Goal: Information Seeking & Learning: Check status

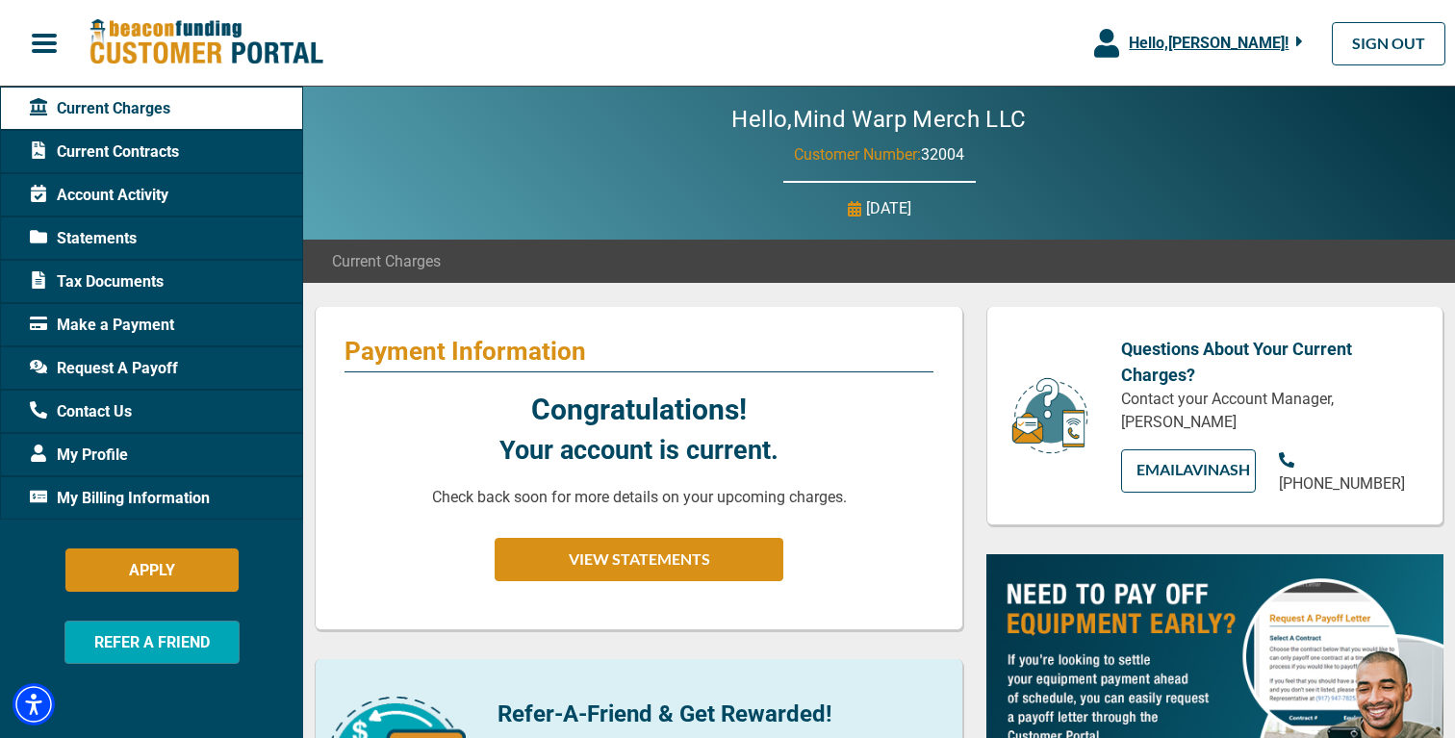
click at [143, 141] on span "Current Contracts" at bounding box center [104, 152] width 149 height 23
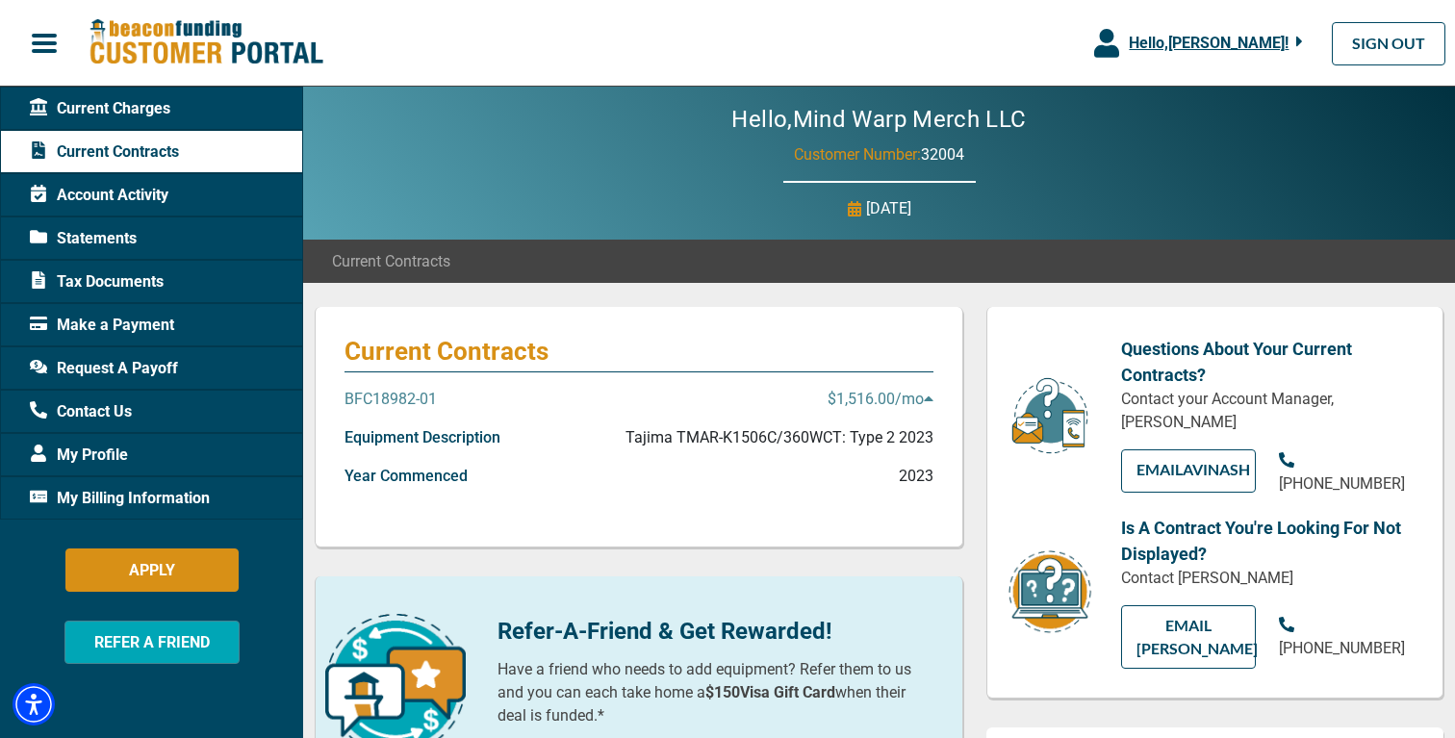
click at [865, 391] on p "$1,516.00 /mo" at bounding box center [881, 399] width 106 height 23
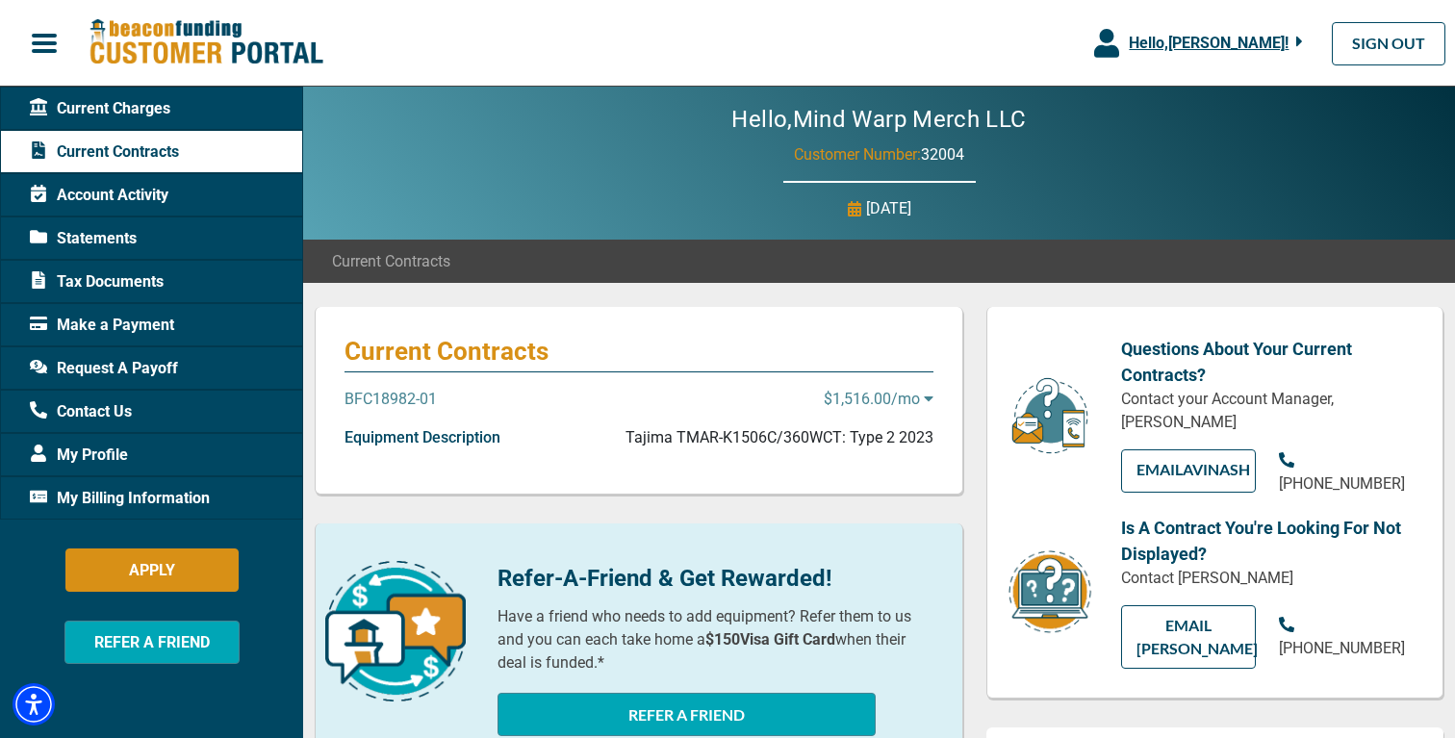
click at [418, 407] on p "BFC18982-01" at bounding box center [391, 399] width 92 height 23
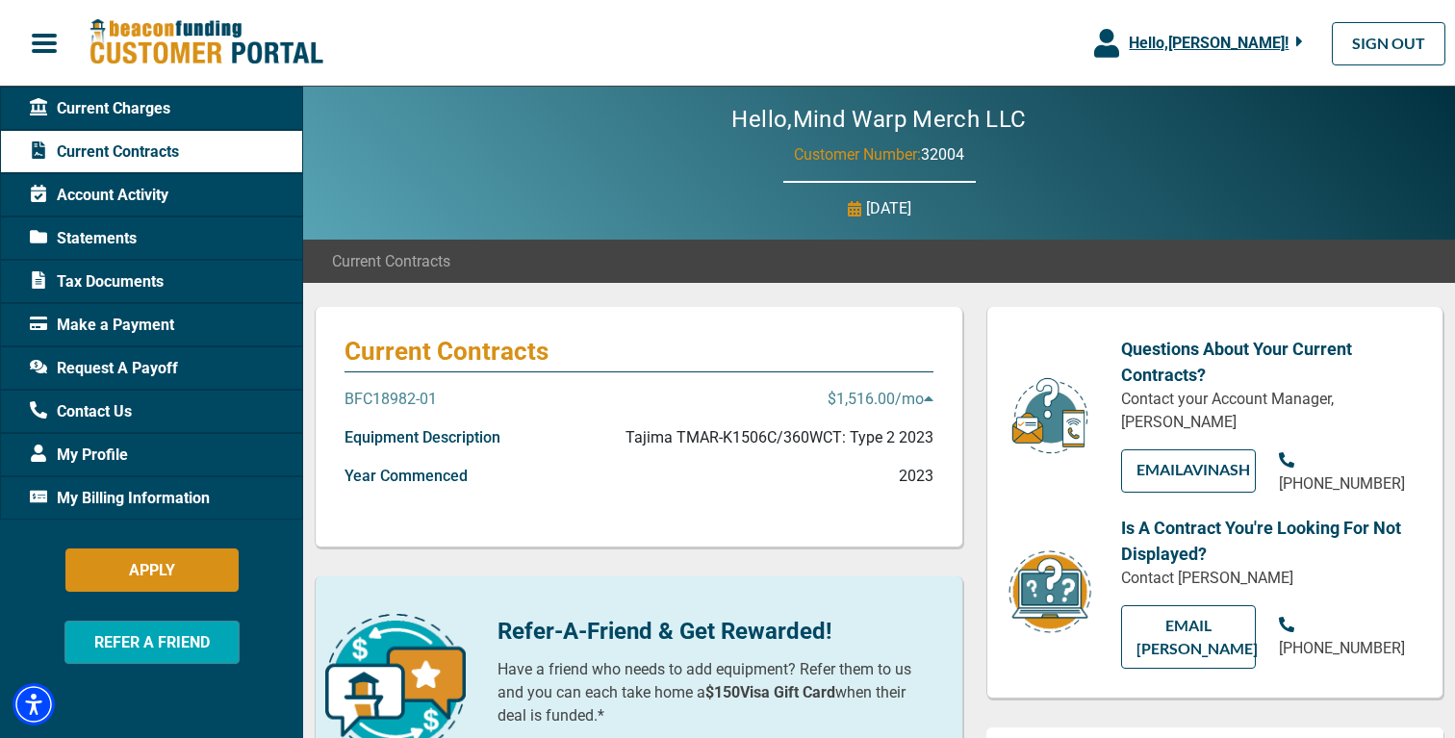
click at [402, 403] on p "BFC18982-01" at bounding box center [391, 399] width 92 height 23
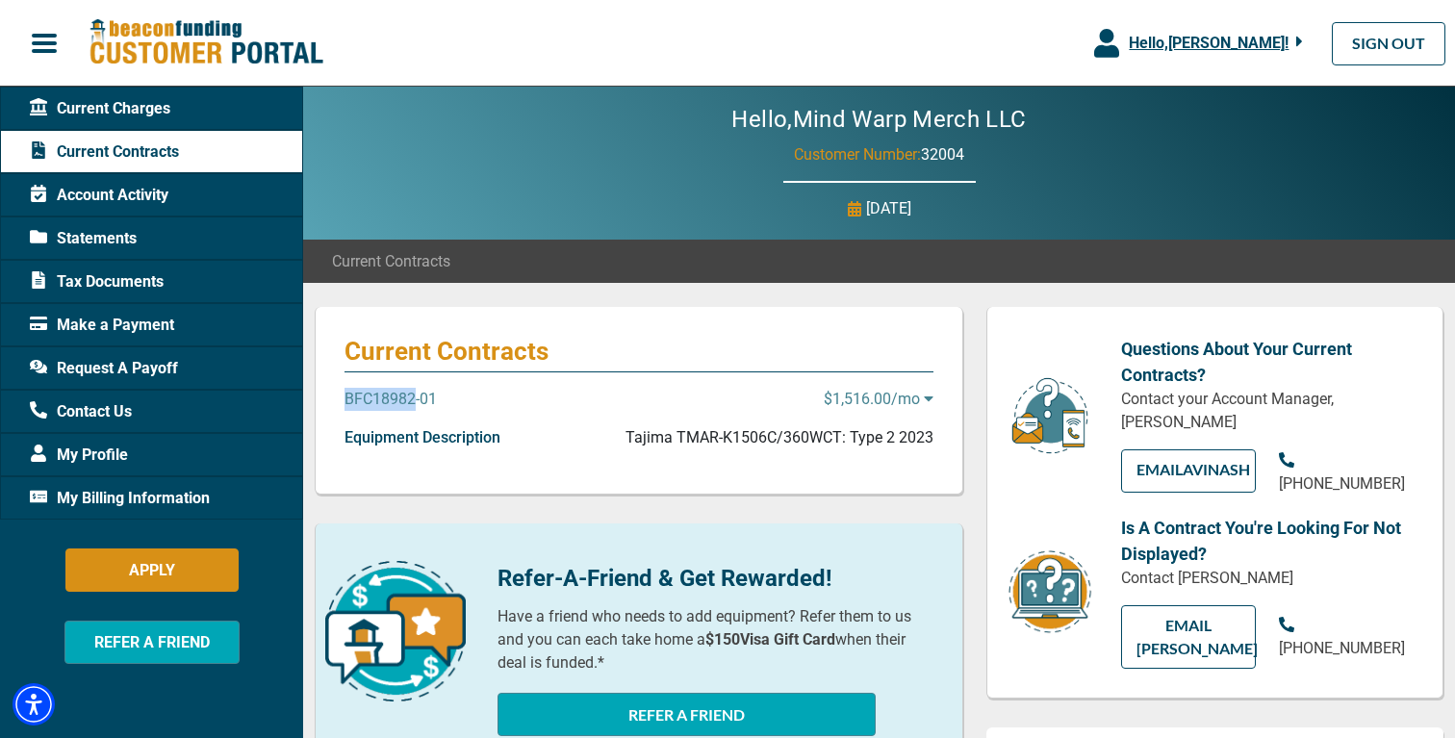
click at [402, 403] on p "BFC18982-01" at bounding box center [391, 399] width 92 height 23
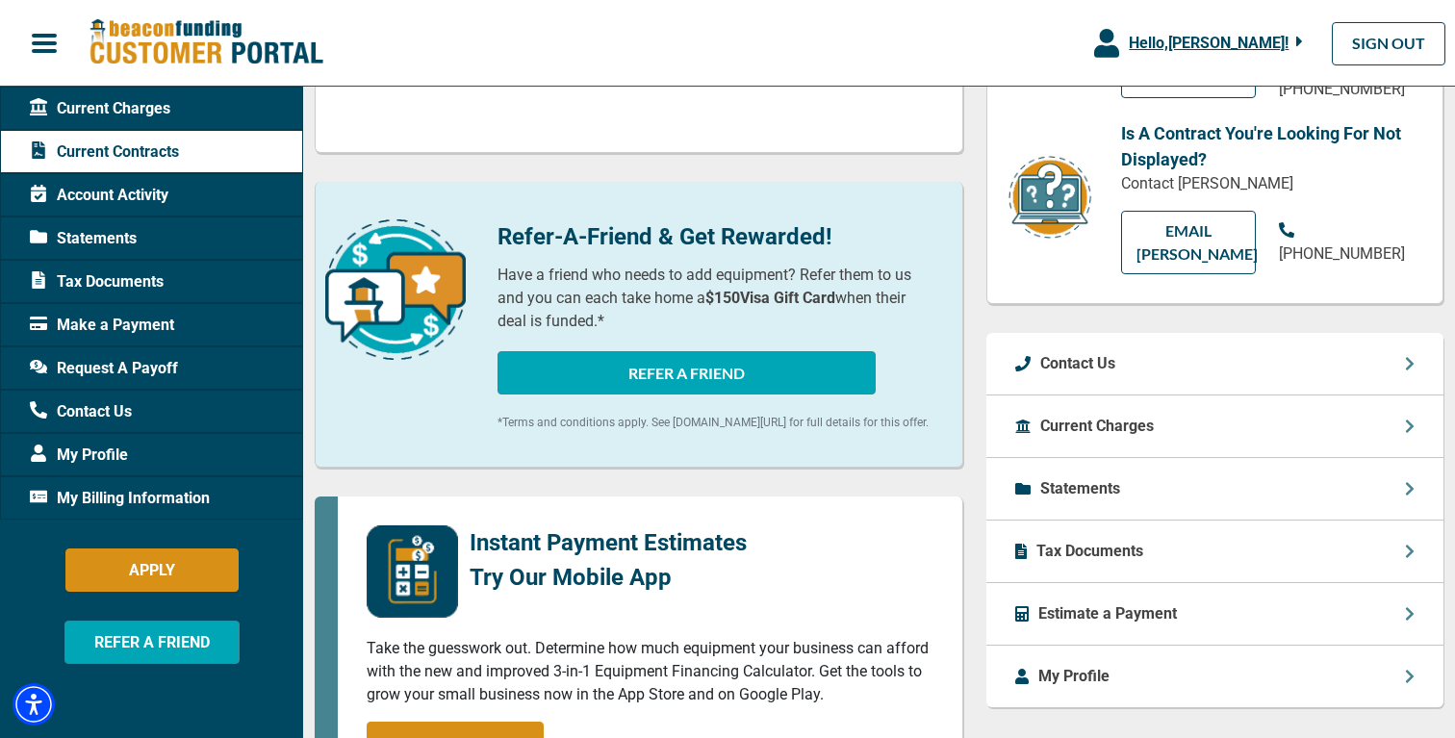
scroll to position [406, 0]
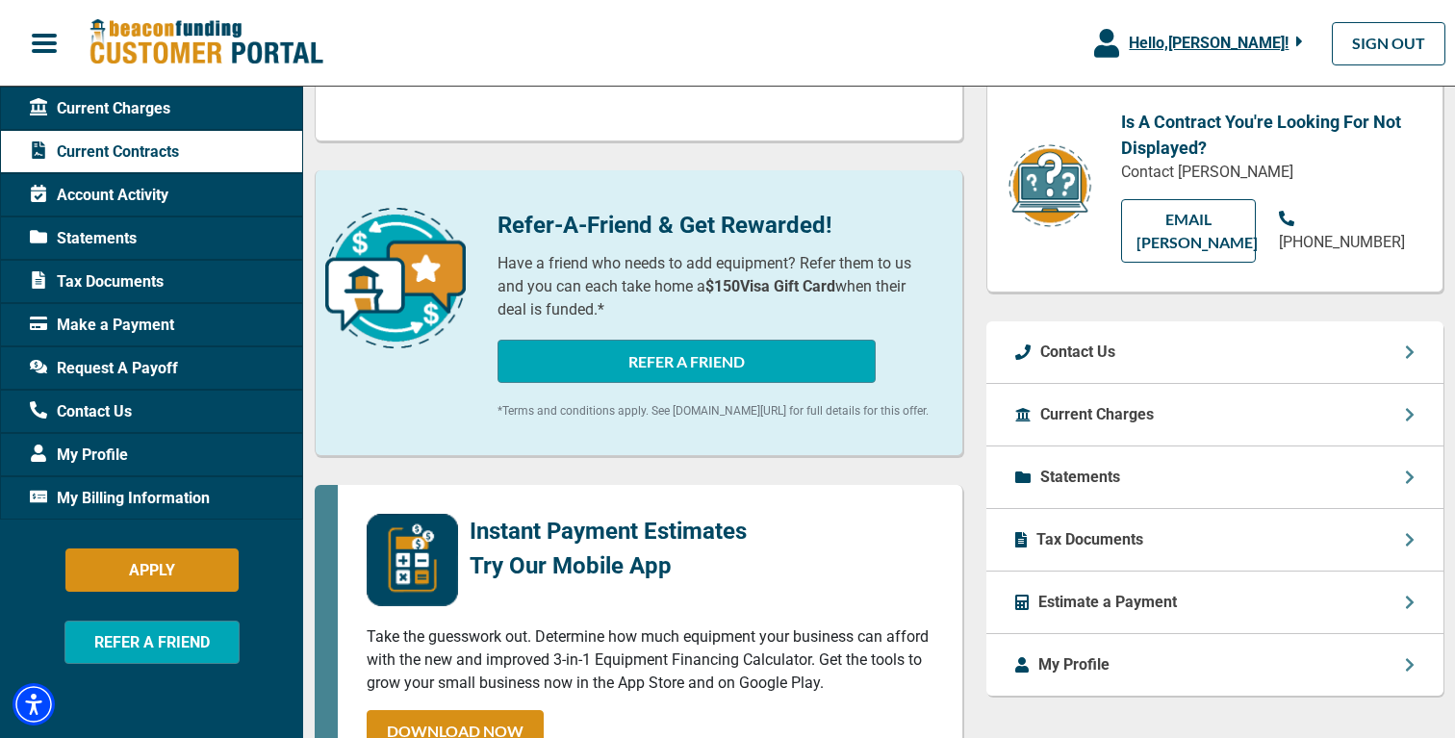
click at [1238, 424] on div "Current Charges" at bounding box center [1215, 415] width 457 height 63
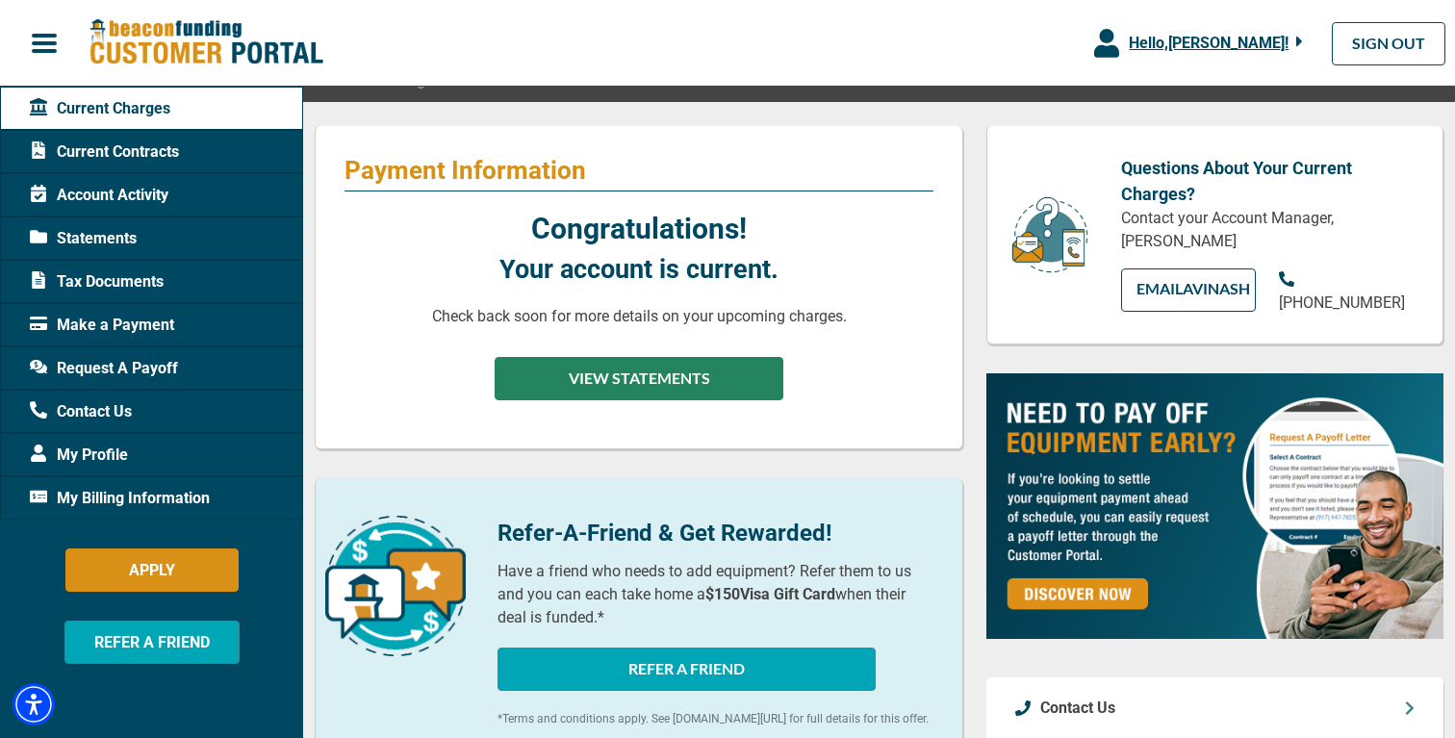
click at [644, 368] on button "VIEW STATEMENTS" at bounding box center [639, 378] width 289 height 43
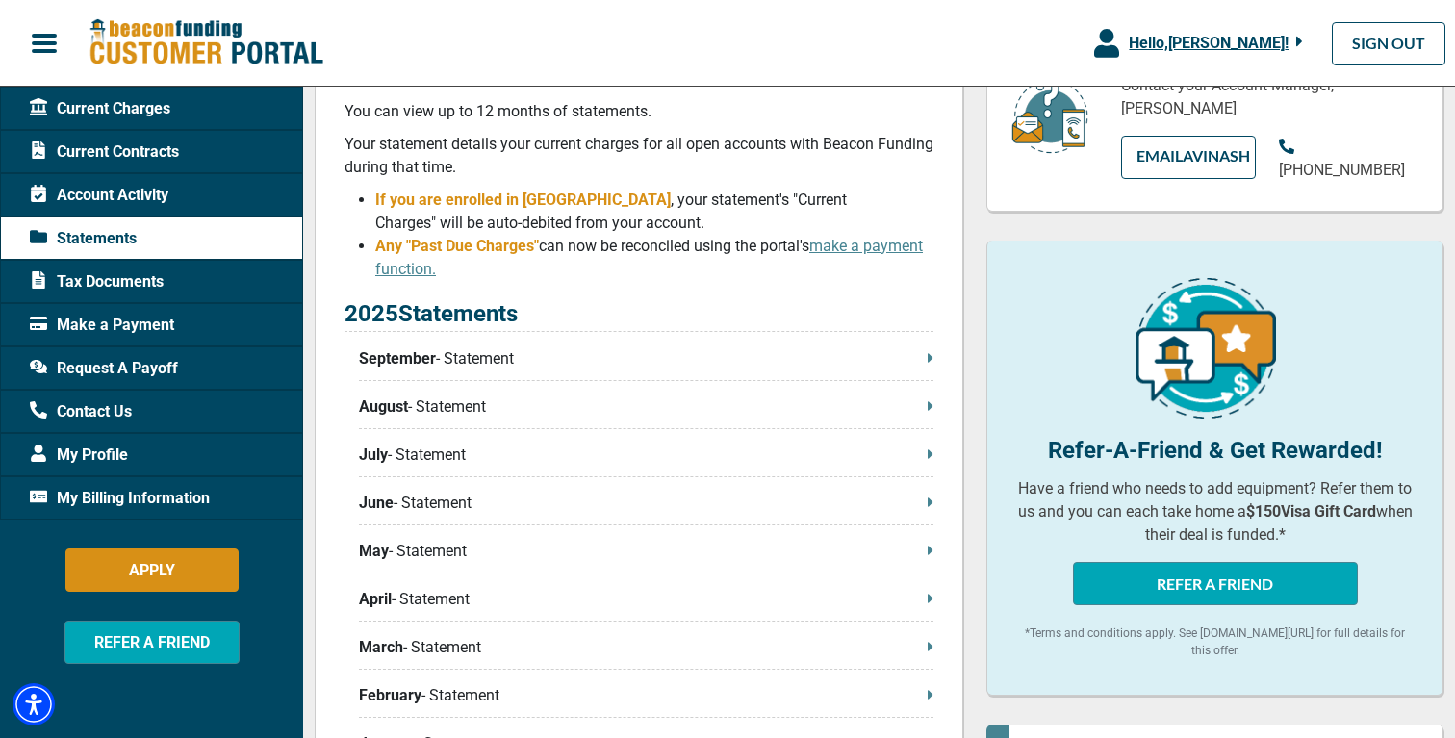
scroll to position [300, 0]
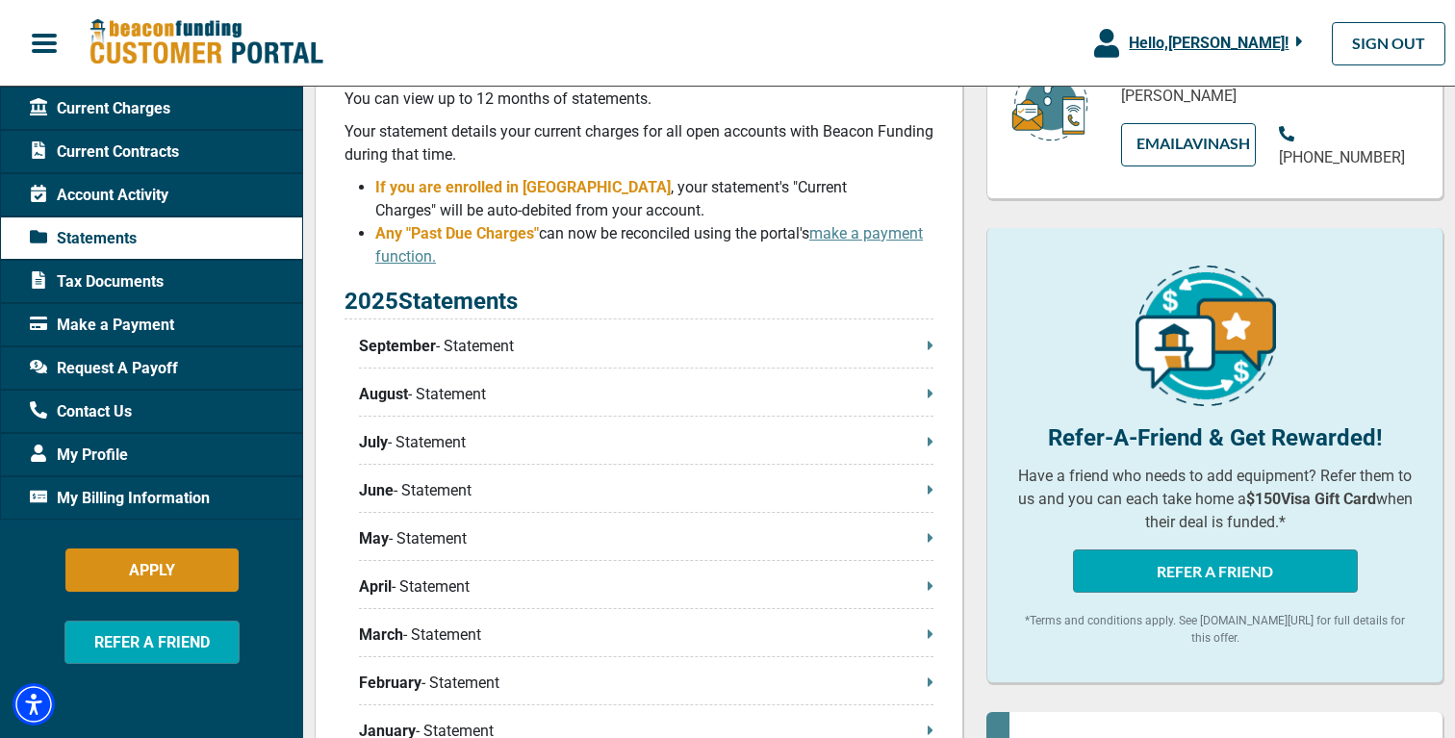
click at [588, 354] on p "September - Statement" at bounding box center [646, 346] width 575 height 23
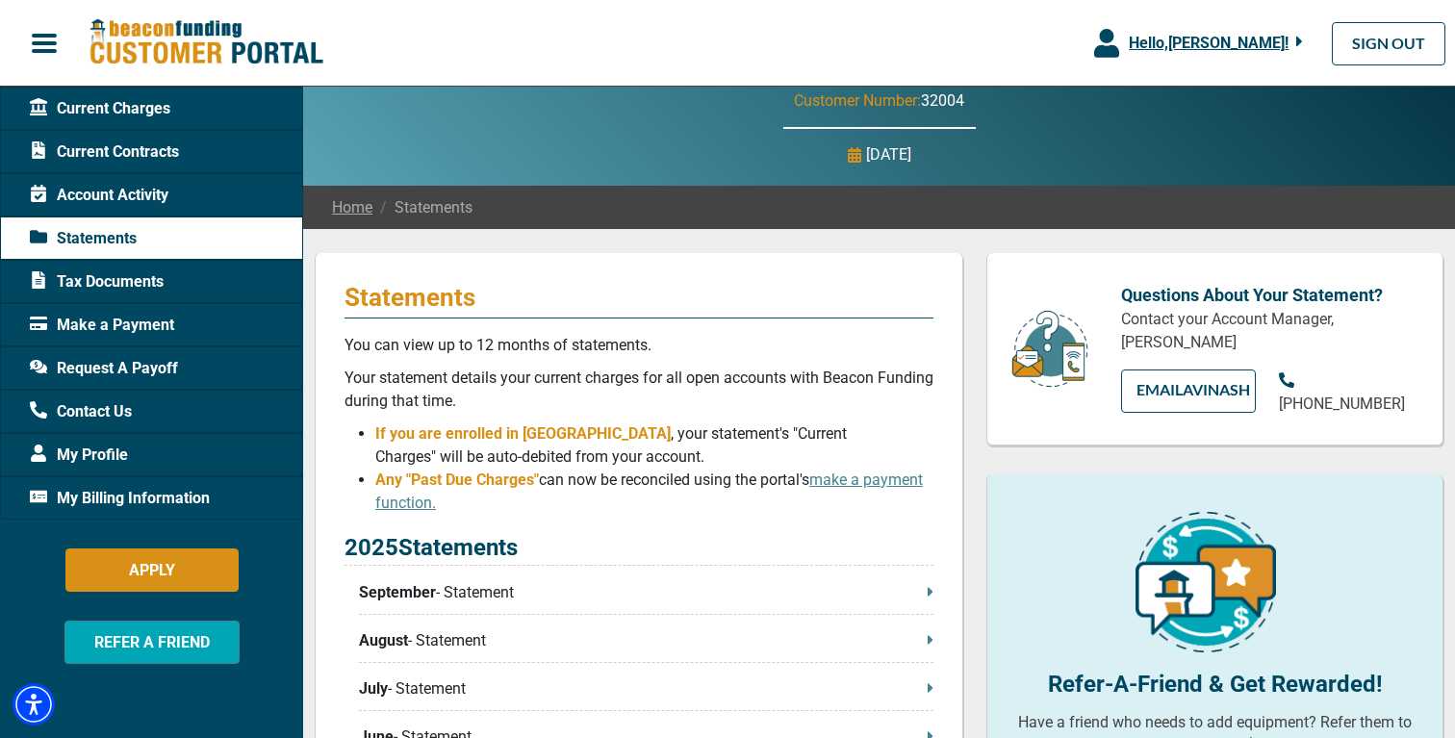
scroll to position [0, 0]
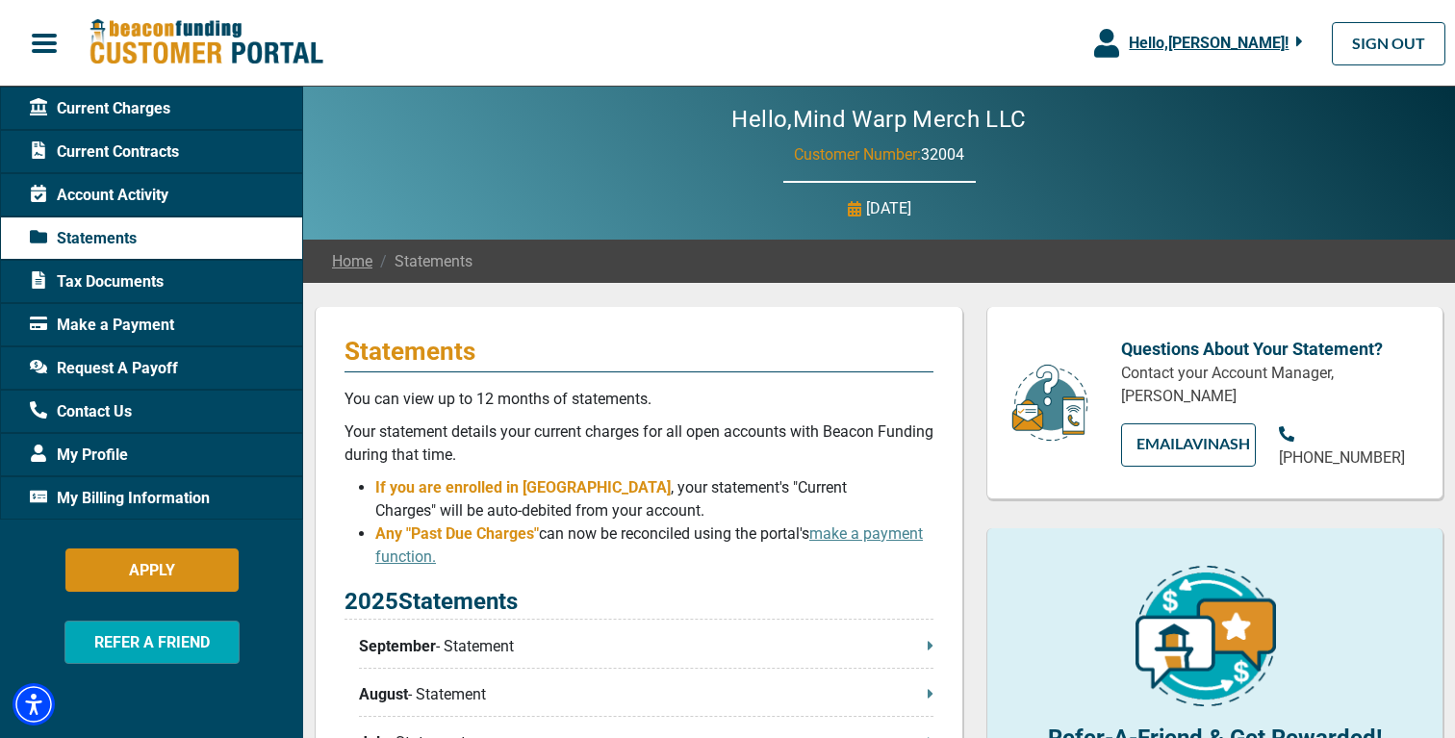
click at [116, 197] on span "Account Activity" at bounding box center [99, 195] width 139 height 23
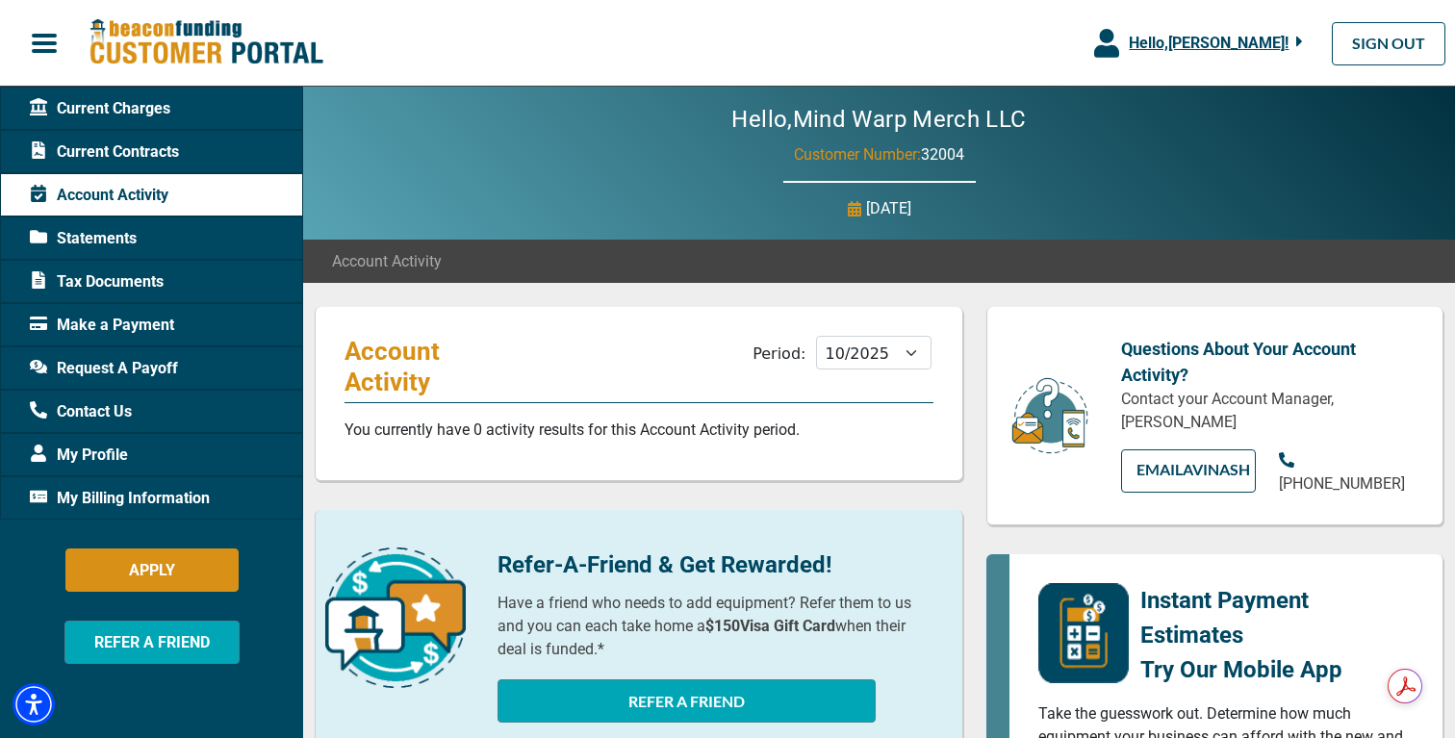
click at [132, 147] on span "Current Contracts" at bounding box center [104, 152] width 149 height 23
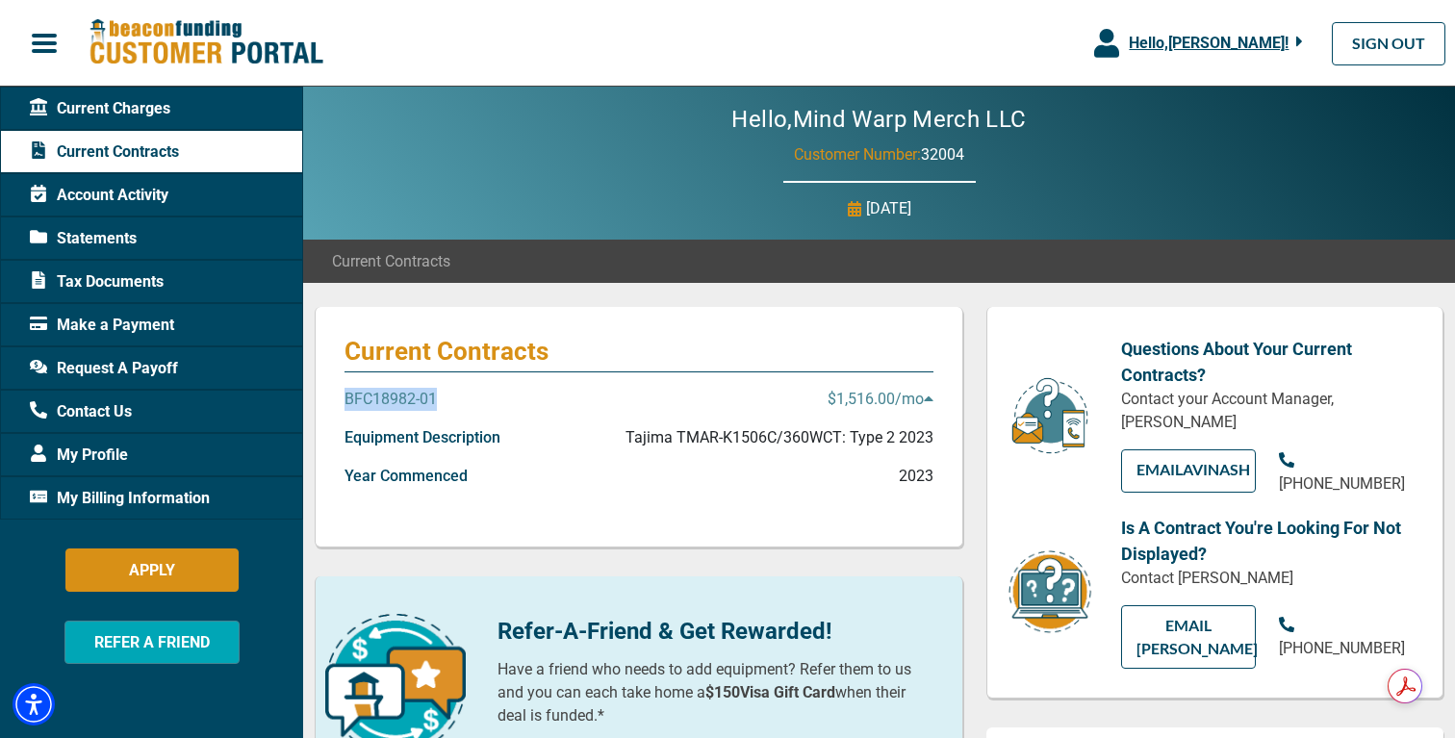
drag, startPoint x: 447, startPoint y: 398, endPoint x: 340, endPoint y: 397, distance: 106.9
click at [340, 397] on div "Current Contracts BFC18982-01 $1,516.00 /mo Equipment Description Tajima TMAR-K…" at bounding box center [639, 427] width 649 height 241
copy p "BFC18982-01"
click at [856, 395] on p "$1,516.00 /mo" at bounding box center [881, 399] width 106 height 23
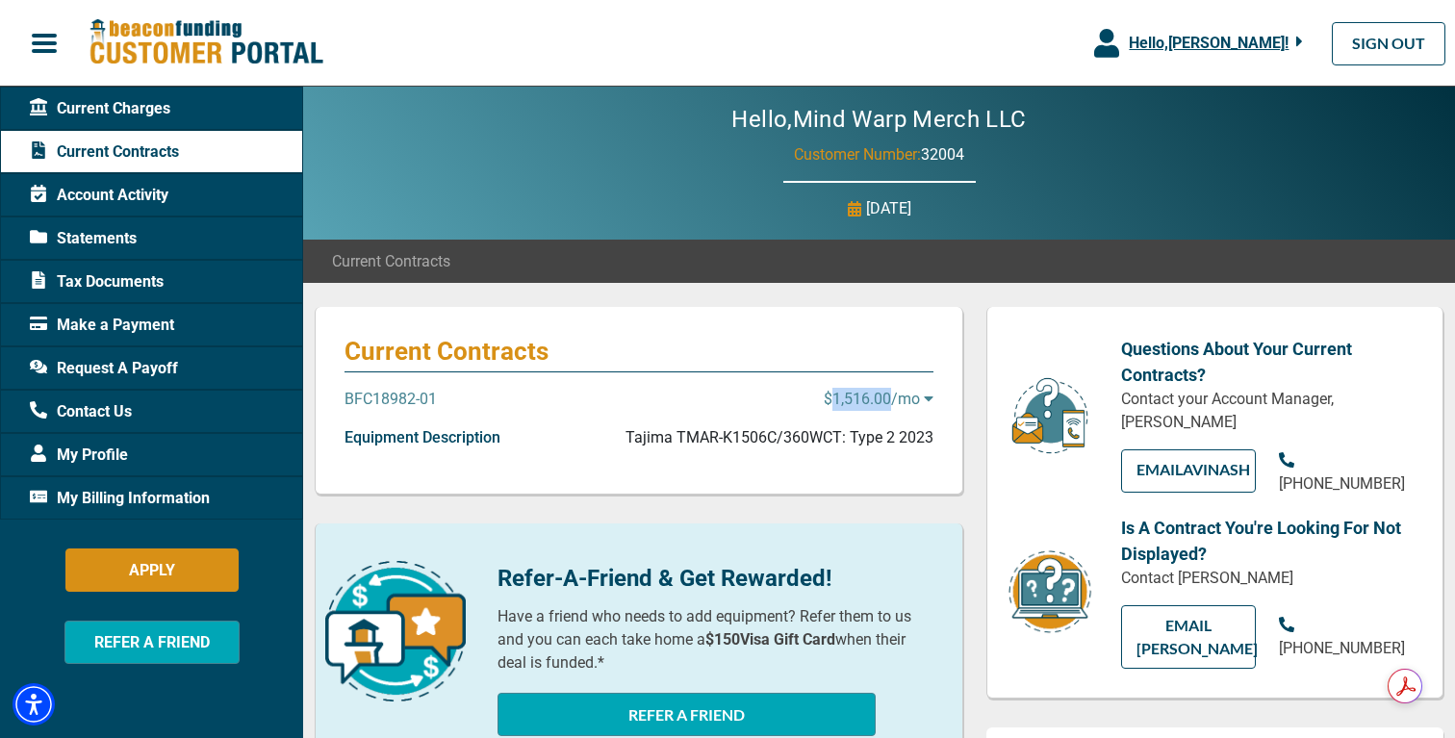
click at [856, 395] on p "$1,516.00 /mo" at bounding box center [879, 399] width 110 height 23
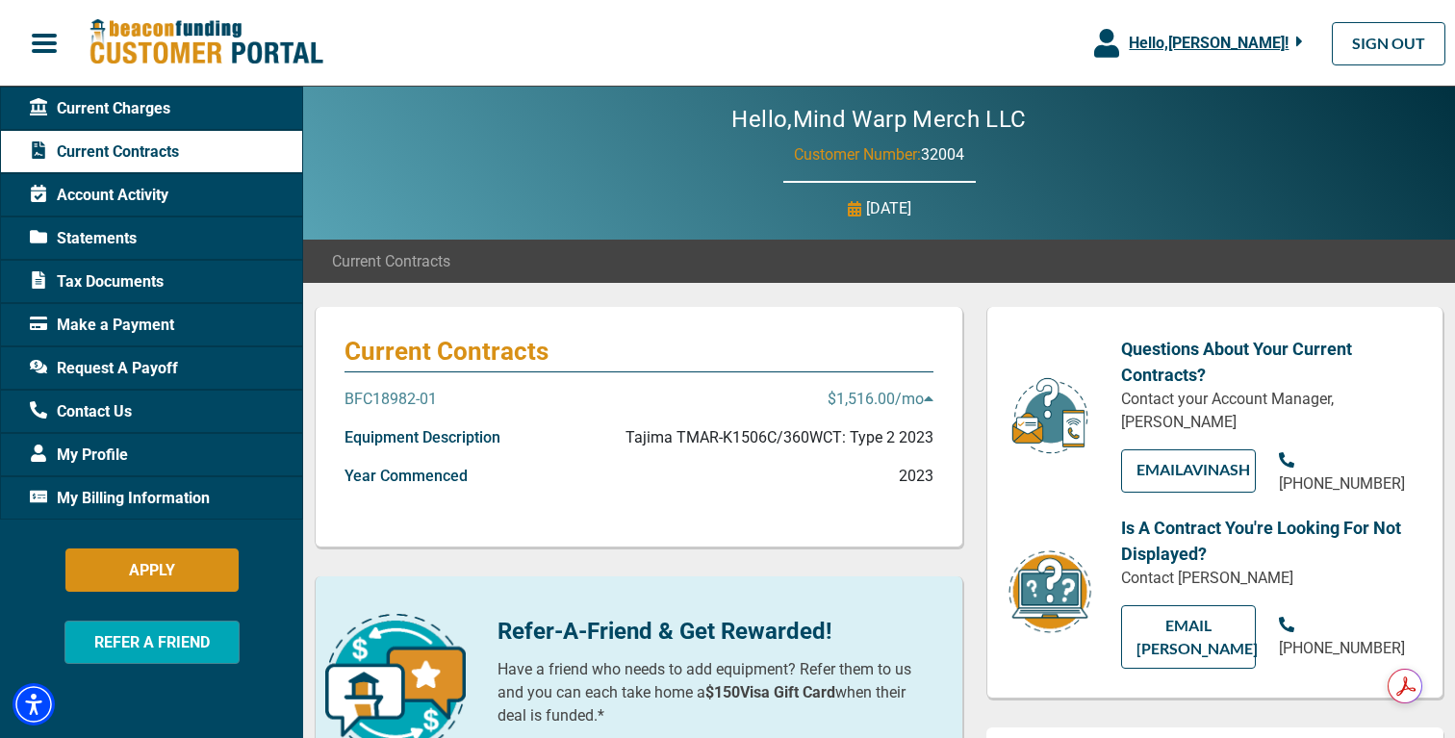
click at [579, 342] on p "Current Contracts" at bounding box center [639, 351] width 589 height 31
